Goal: Transaction & Acquisition: Purchase product/service

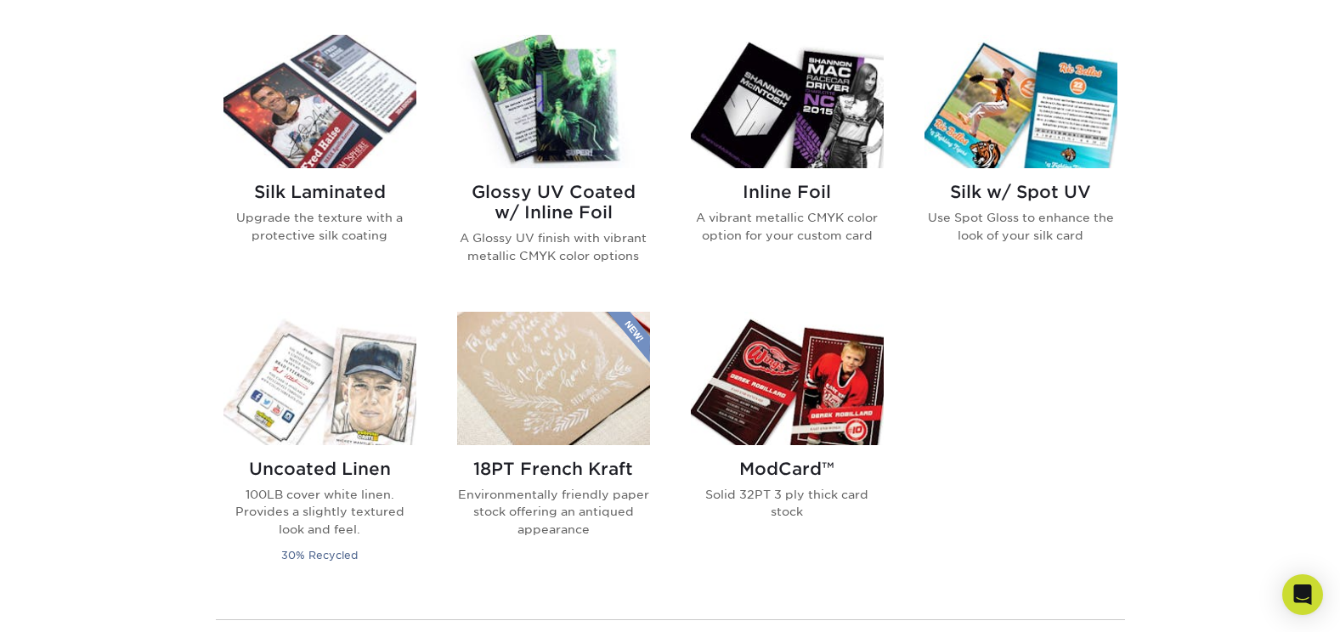
scroll to position [1105, 0]
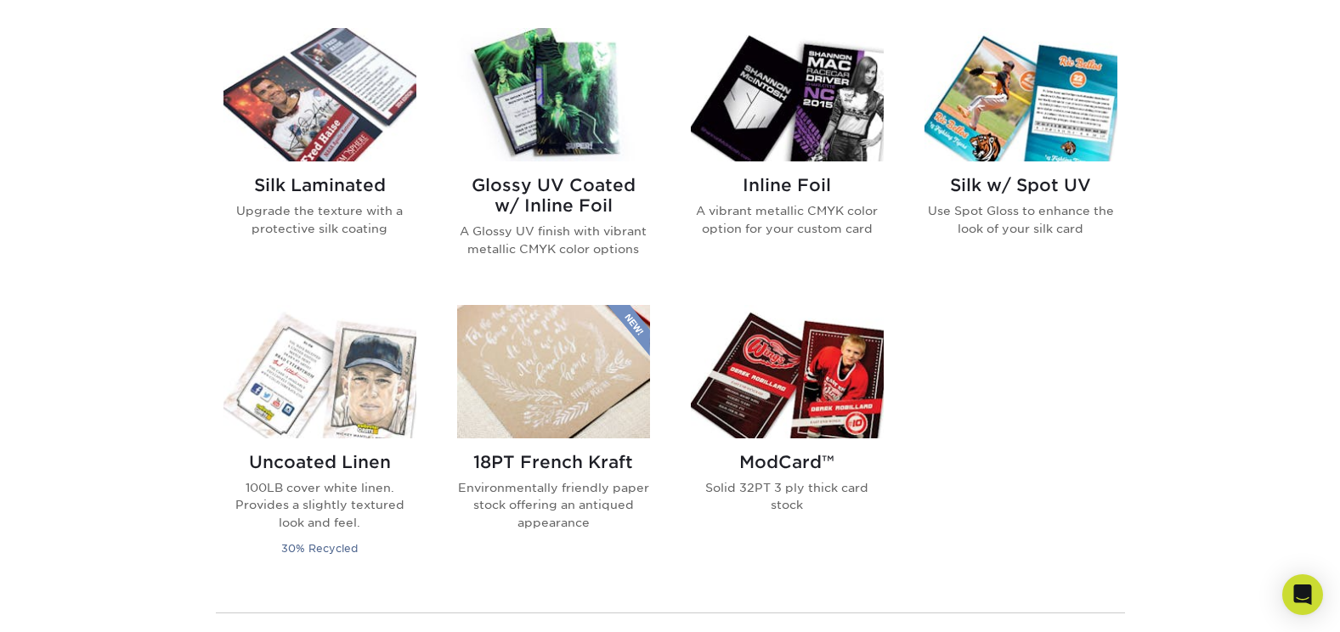
click at [780, 183] on h2 "Inline Foil" at bounding box center [787, 185] width 193 height 20
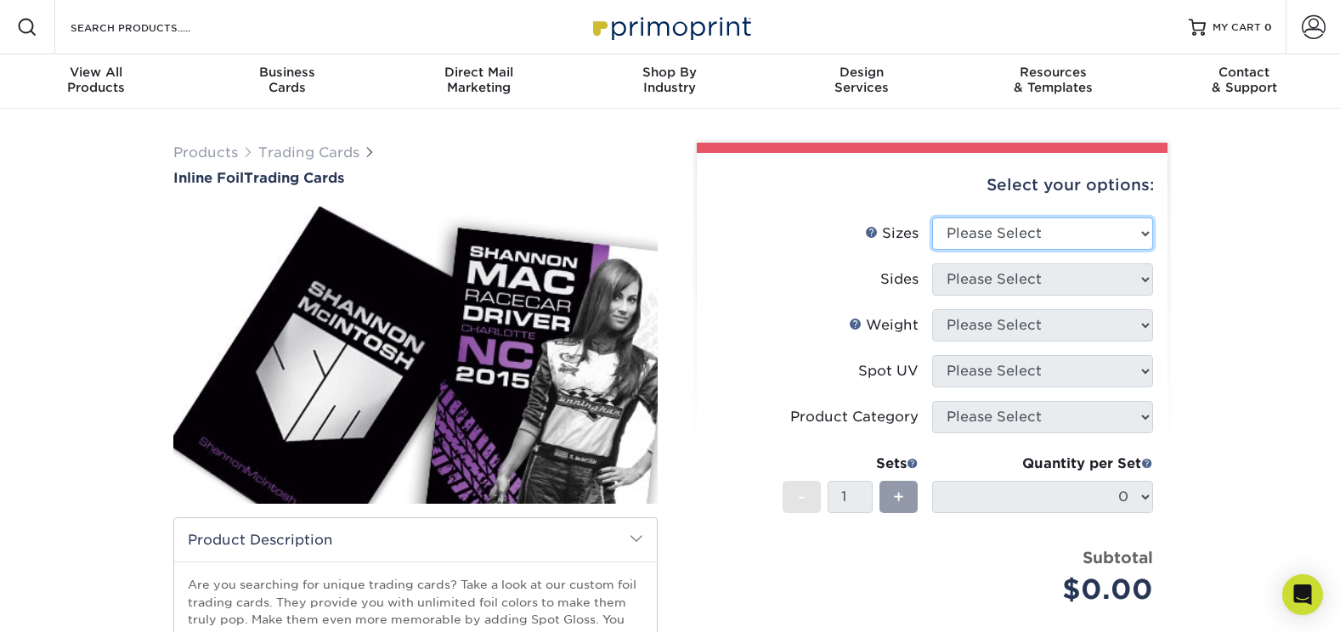
click at [1139, 235] on select "Please Select 2.5" x 3.5"" at bounding box center [1042, 234] width 221 height 32
select select "2.50x3.50"
click at [932, 218] on select "Please Select 2.5" x 3.5"" at bounding box center [1042, 234] width 221 height 32
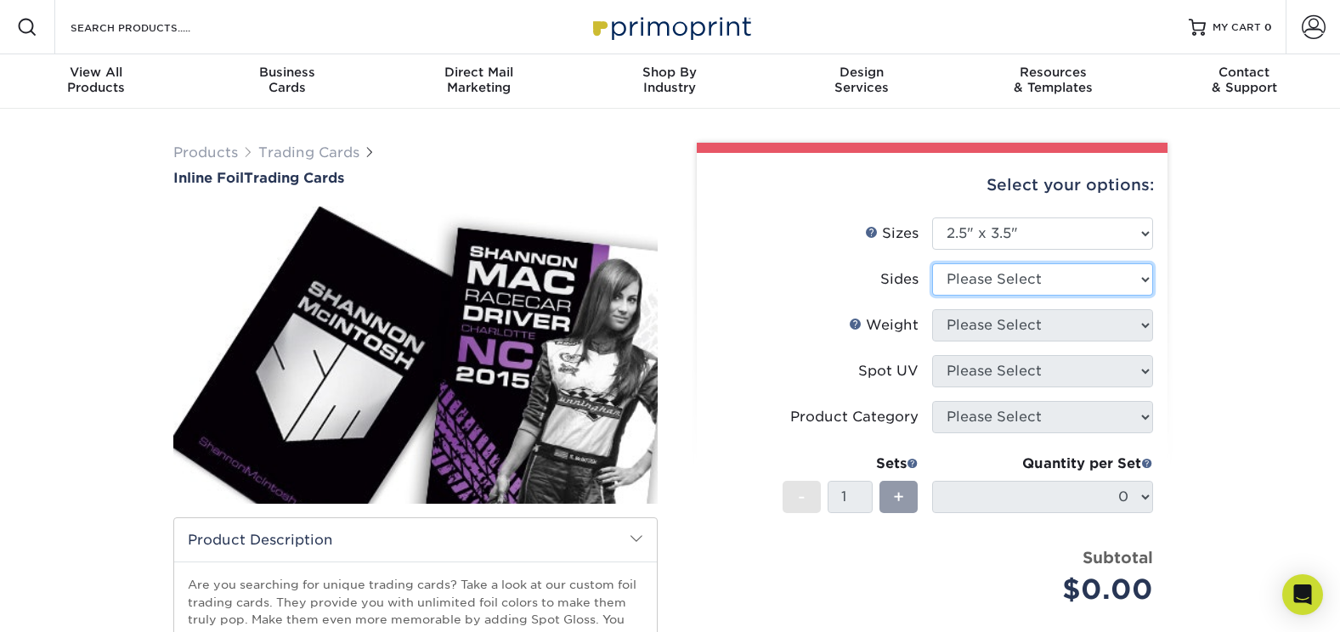
click at [1141, 277] on select "Please Select Print Both Sides - Foil Back Only Print Both Sides - Foil Both Si…" at bounding box center [1042, 279] width 221 height 32
select select "34527644-b4fd-4ffb-9092-1318eefcd9d9"
click at [932, 263] on select "Please Select Print Both Sides - Foil Back Only Print Both Sides - Foil Both Si…" at bounding box center [1042, 279] width 221 height 32
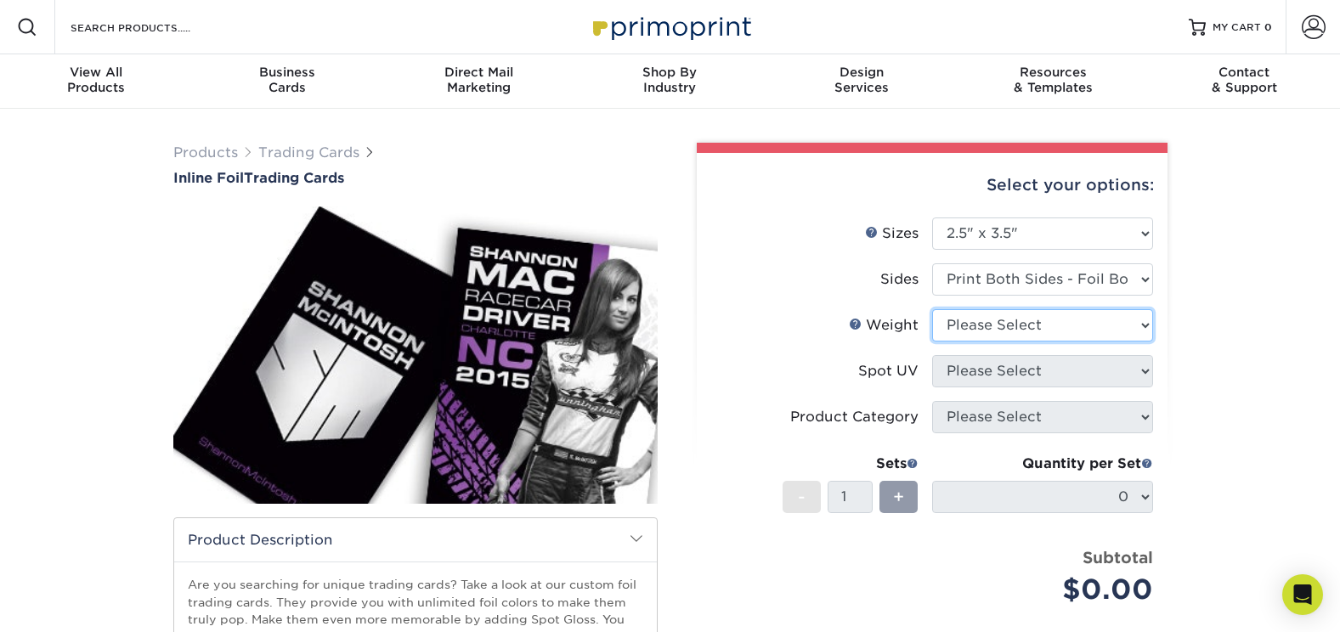
click at [1136, 338] on select "Please Select 16PT" at bounding box center [1042, 325] width 221 height 32
select select "16PT"
click at [932, 309] on select "Please Select 16PT" at bounding box center [1042, 325] width 221 height 32
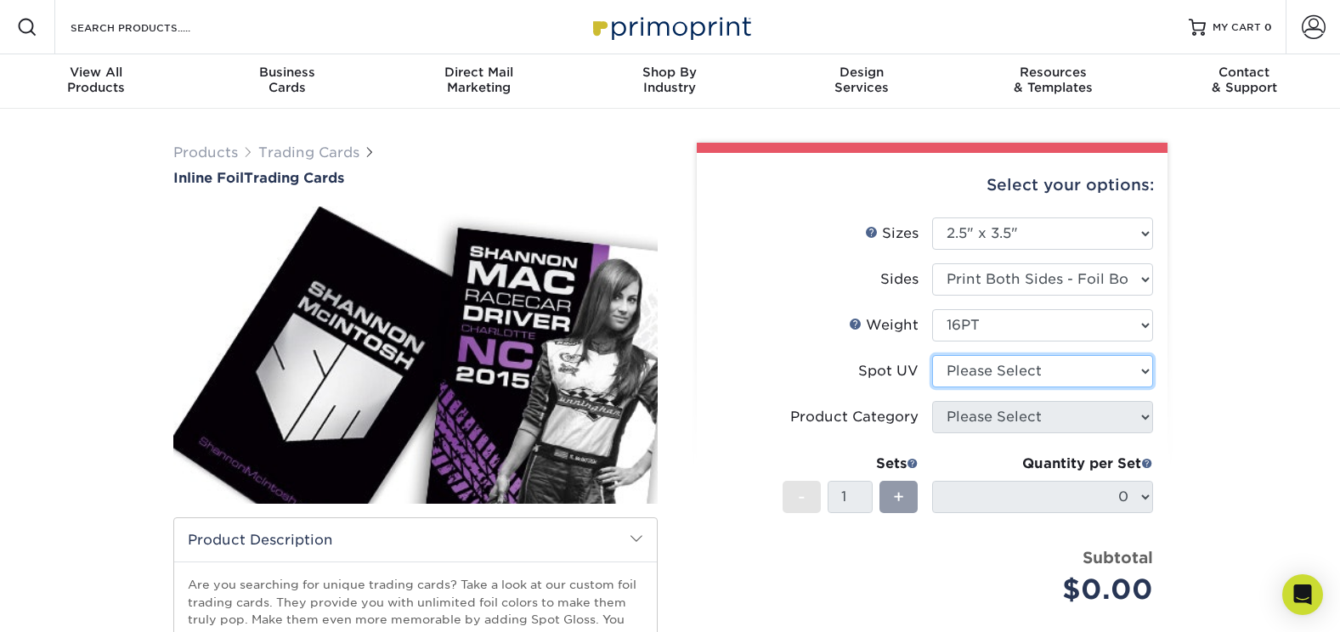
click at [1123, 377] on select "Please Select No Spot UV Front and Back (Both Sides) Front Only Back Only" at bounding box center [1042, 371] width 221 height 32
select select "3"
click at [932, 355] on select "Please Select No Spot UV Front and Back (Both Sides) Front Only Back Only" at bounding box center [1042, 371] width 221 height 32
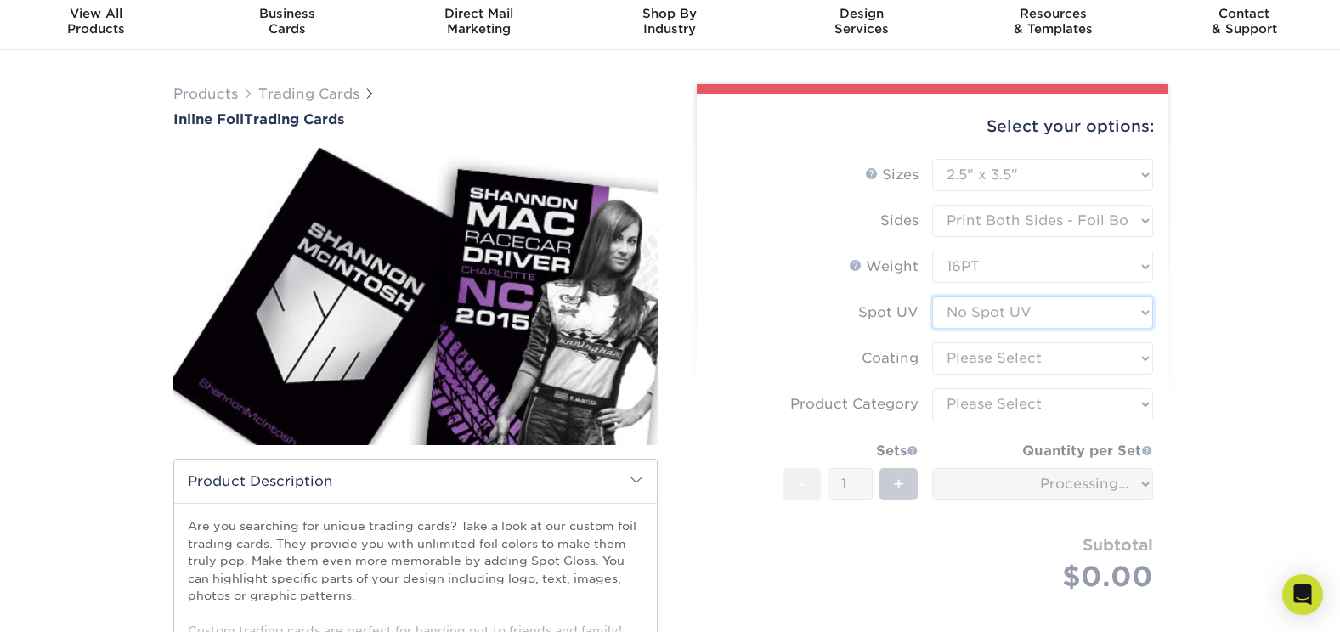
scroll to position [85, 0]
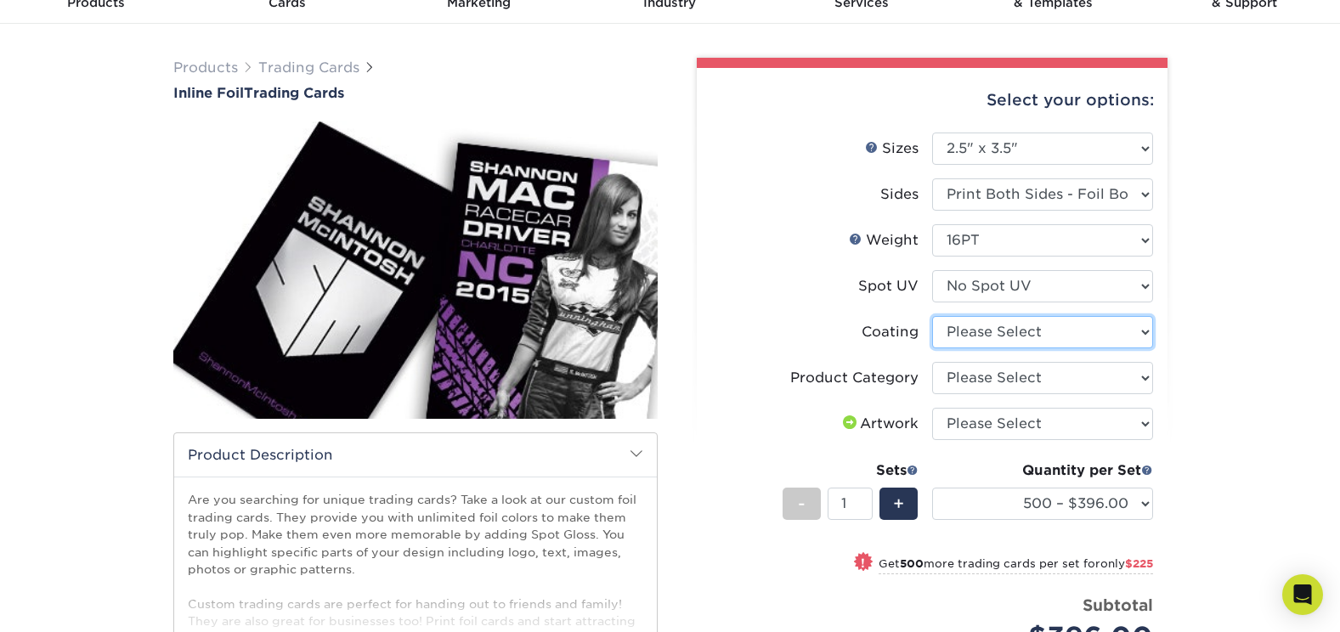
click at [1133, 339] on select at bounding box center [1042, 332] width 221 height 32
select select "3e7618de-abca-4bda-9f97-8b9129e913d8"
click at [932, 316] on select at bounding box center [1042, 332] width 221 height 32
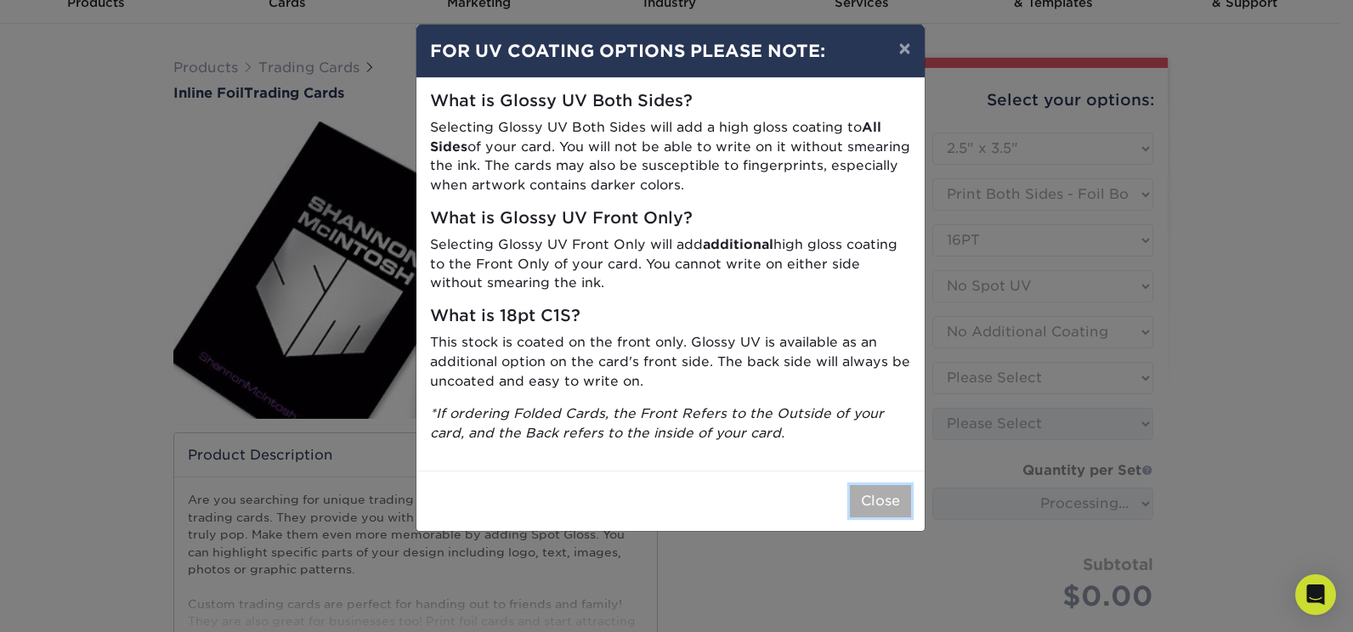
click at [876, 506] on button "Close" at bounding box center [880, 501] width 61 height 32
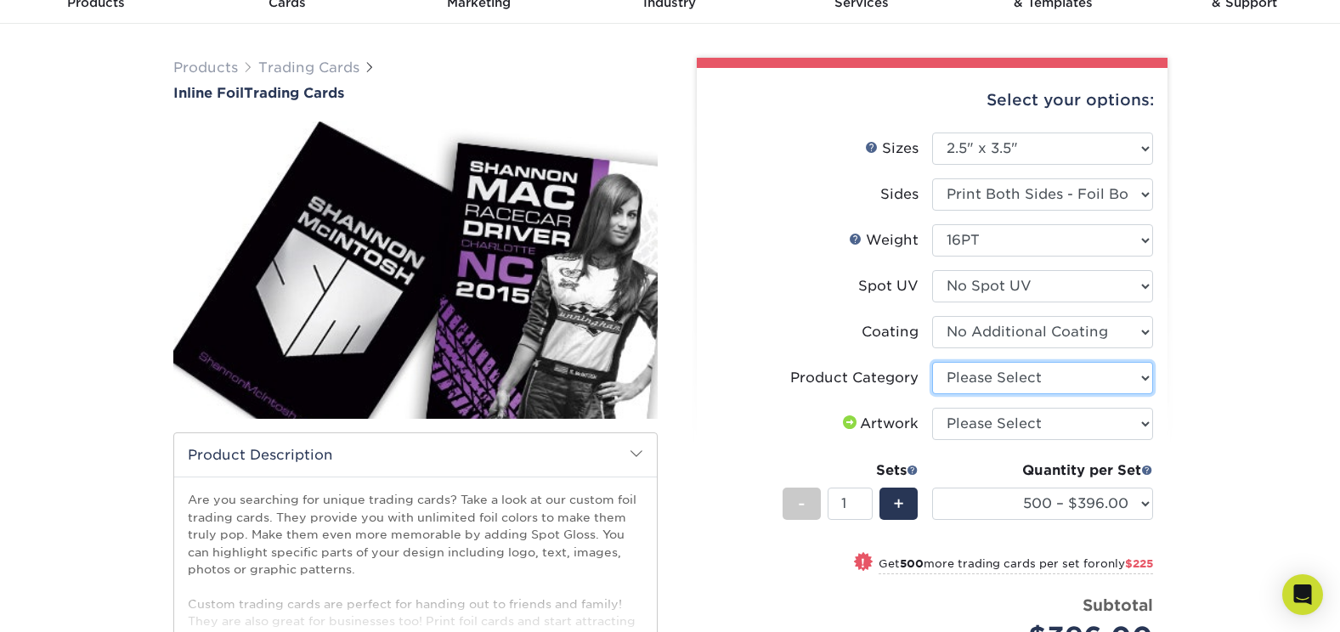
click at [1136, 384] on select "Please Select Trading Cards" at bounding box center [1042, 378] width 221 height 32
select select "c2f9bce9-36c2-409d-b101-c29d9d031e18"
click at [932, 362] on select "Please Select Trading Cards" at bounding box center [1042, 378] width 221 height 32
click at [1113, 426] on select "Please Select I will upload files I need a design - $100" at bounding box center [1042, 424] width 221 height 32
select select "upload"
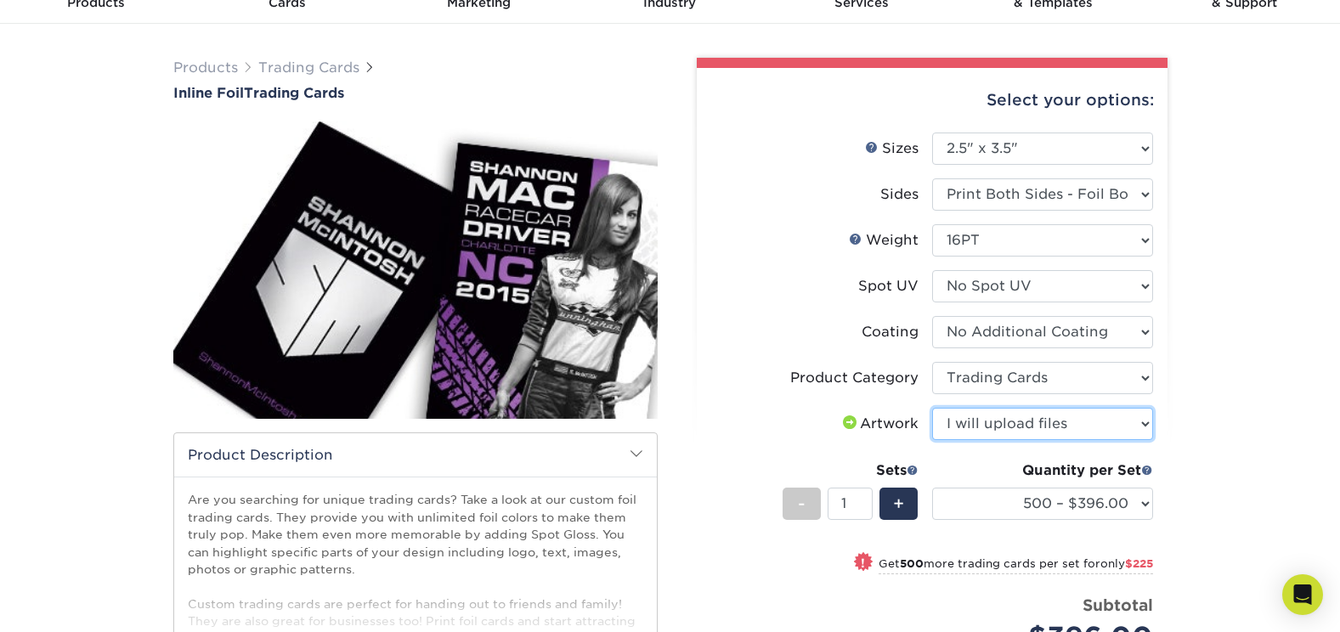
click at [932, 408] on select "Please Select I will upload files I need a design - $100" at bounding box center [1042, 424] width 221 height 32
click at [1222, 406] on div "Products Trading Cards Inline Foil Trading Cards show more Templates /" at bounding box center [670, 467] width 1340 height 886
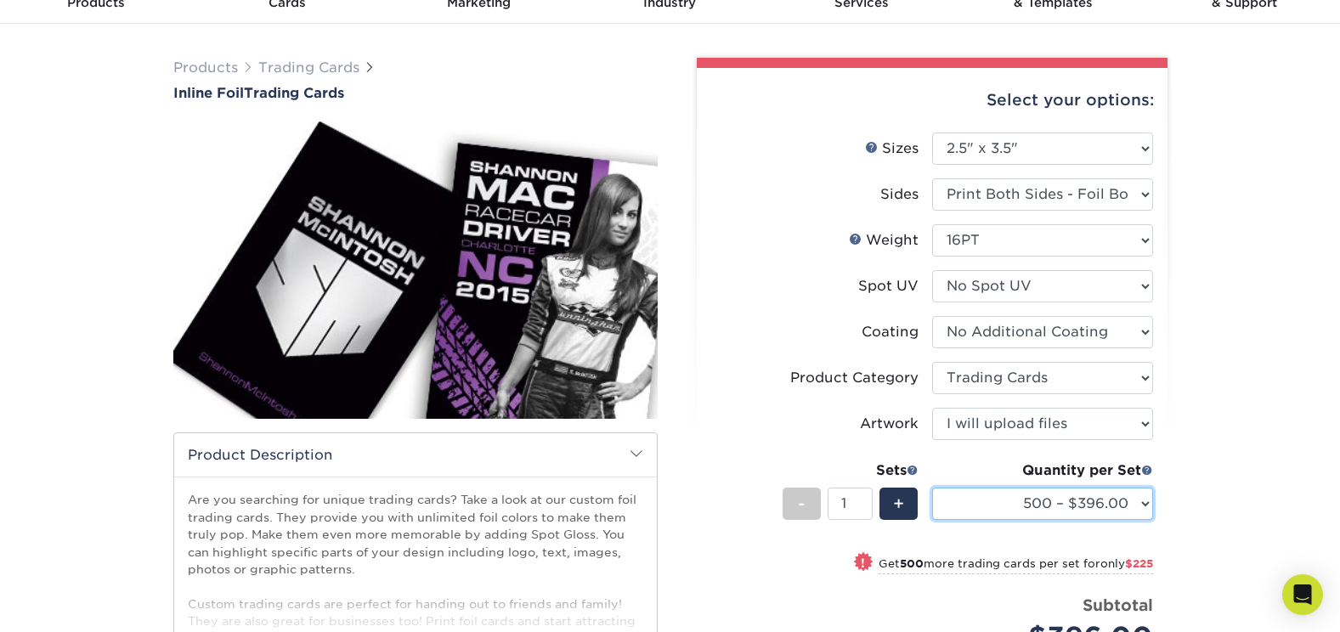
click at [1039, 503] on select "500 – $396.00 1000 – $621.00 2500 – $896.00 5000 – $1262.00" at bounding box center [1042, 504] width 221 height 32
click at [1224, 460] on div "Products Trading Cards Inline Foil Trading Cards show more Templates /" at bounding box center [670, 467] width 1340 height 886
